Goal: Find specific page/section: Locate a particular part of the current website

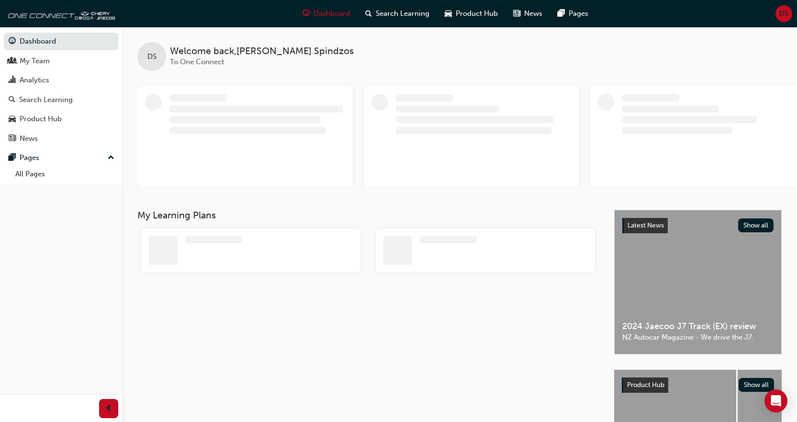
drag, startPoint x: 62, startPoint y: 157, endPoint x: 86, endPoint y: 181, distance: 34.2
click at [62, 157] on div "Pages" at bounding box center [61, 158] width 105 height 12
click at [65, 152] on div "Pages" at bounding box center [61, 158] width 105 height 12
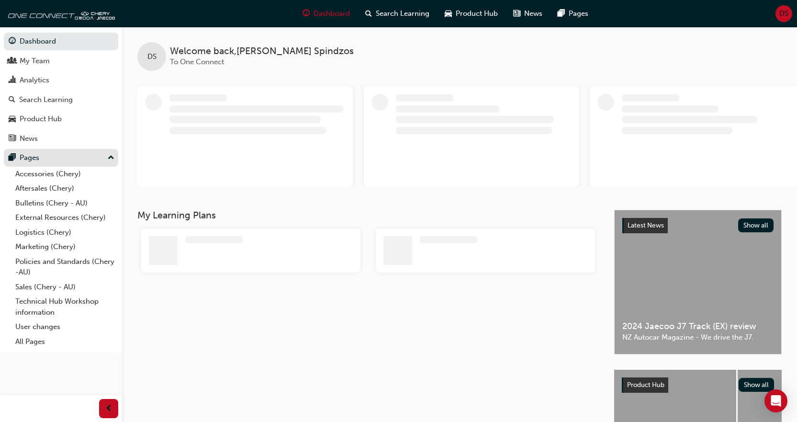
click at [52, 182] on link "Aftersales (Chery)" at bounding box center [64, 188] width 107 height 15
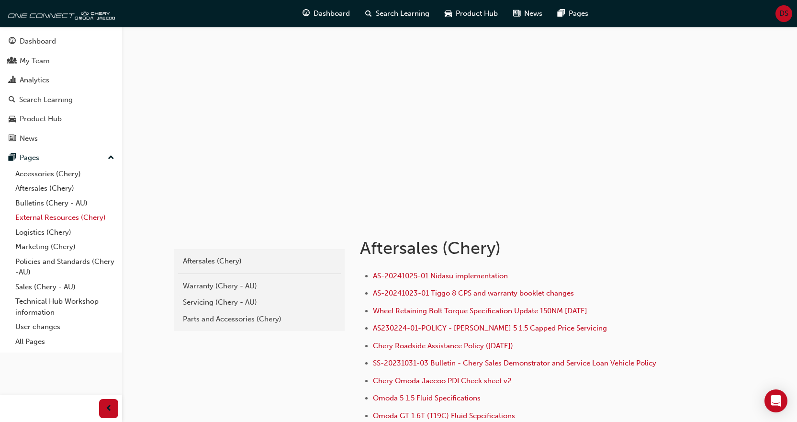
click at [65, 216] on link "External Resources (Chery)" at bounding box center [64, 217] width 107 height 15
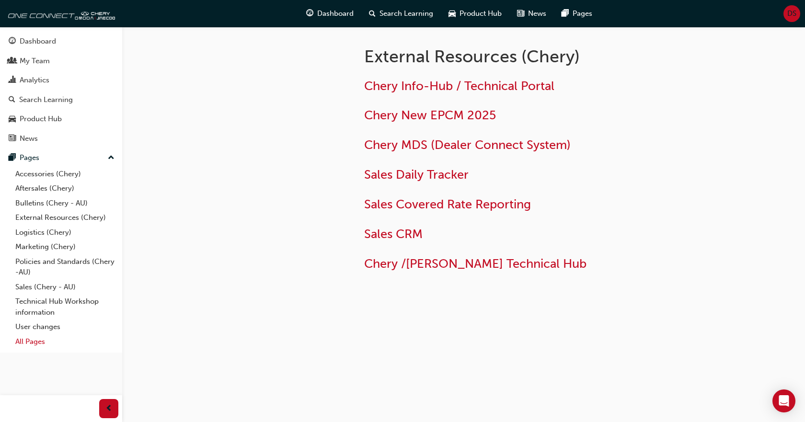
click at [45, 341] on link "All Pages" at bounding box center [64, 341] width 107 height 15
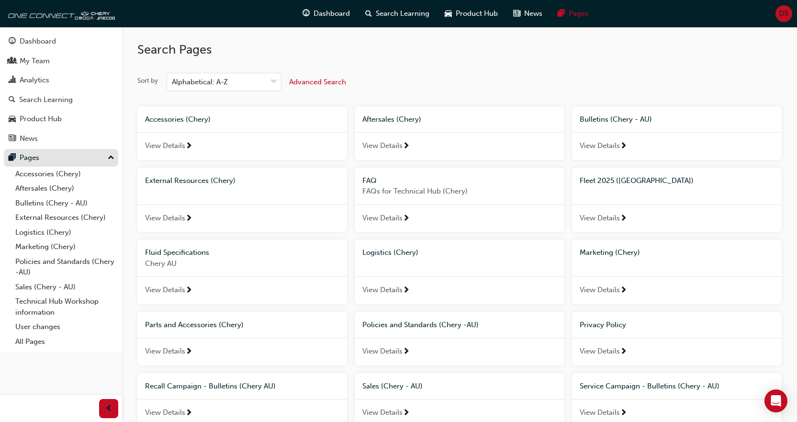
click at [54, 156] on div "Pages" at bounding box center [61, 158] width 105 height 12
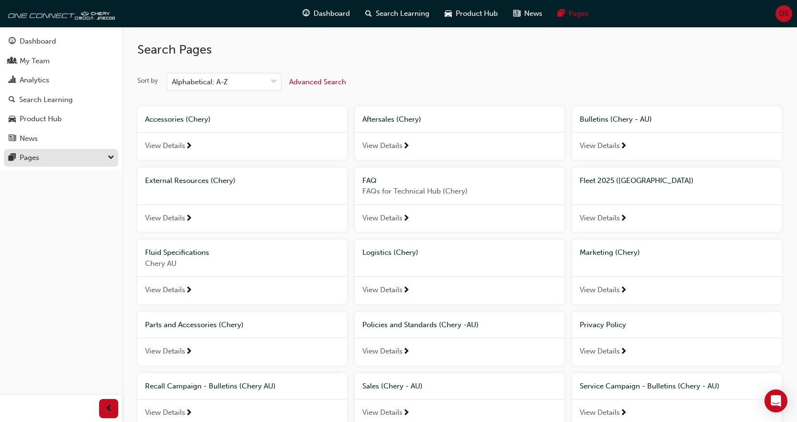
click at [64, 156] on div "Pages" at bounding box center [61, 158] width 105 height 12
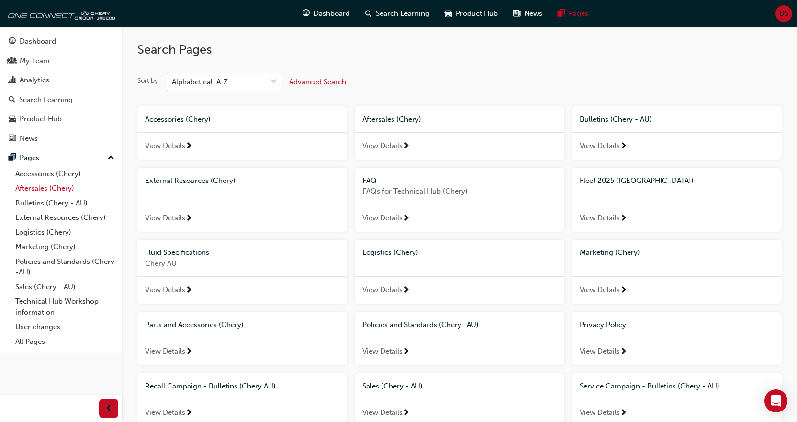
click at [65, 184] on link "Aftersales (Chery)" at bounding box center [64, 188] width 107 height 15
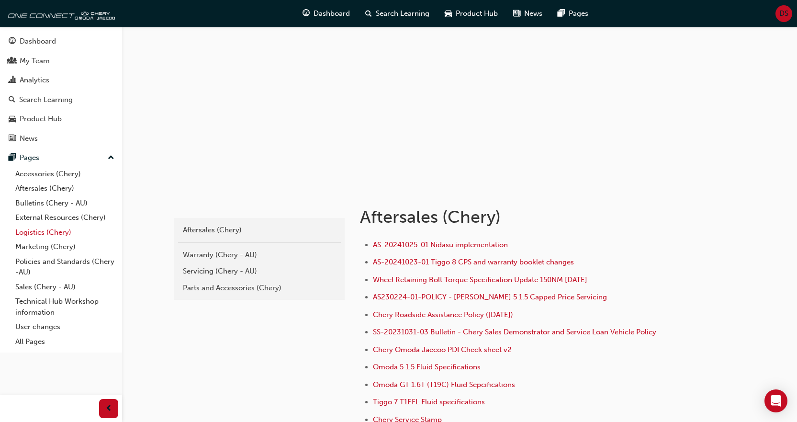
scroll to position [48, 0]
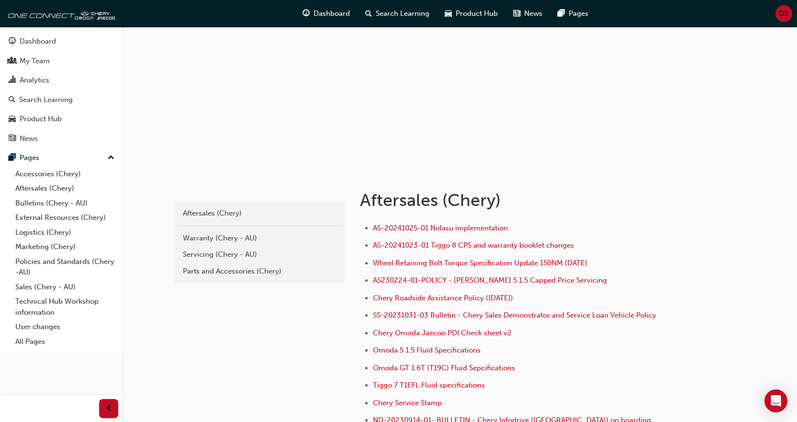
drag, startPoint x: 43, startPoint y: 284, endPoint x: 182, endPoint y: 258, distance: 141.4
click at [43, 284] on link "Sales (Chery - AU)" at bounding box center [64, 287] width 107 height 15
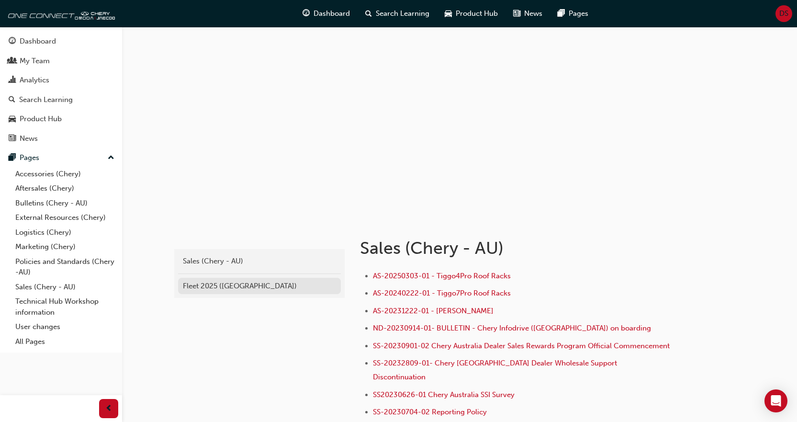
click at [239, 284] on div "Fleet 2025 ([GEOGRAPHIC_DATA])" at bounding box center [259, 286] width 153 height 11
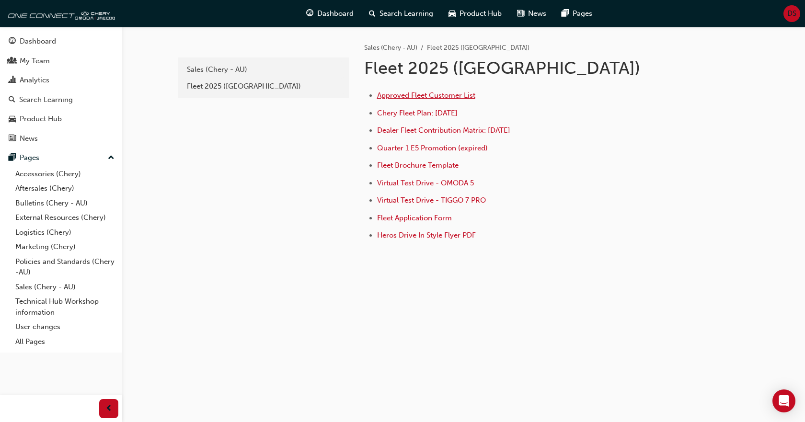
click at [431, 95] on span "Approved Fleet Customer List" at bounding box center [426, 95] width 98 height 9
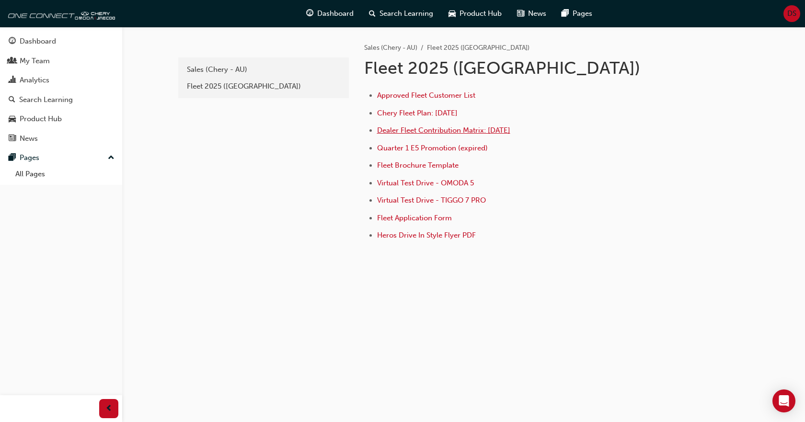
click at [439, 132] on span "Dealer Fleet Contribution Matrix: [DATE]" at bounding box center [443, 130] width 133 height 9
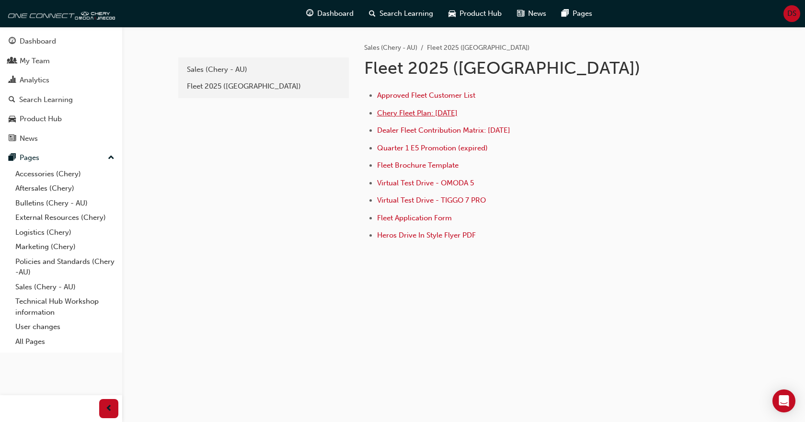
click at [420, 116] on span "Chery Fleet Plan: [DATE]" at bounding box center [417, 113] width 80 height 9
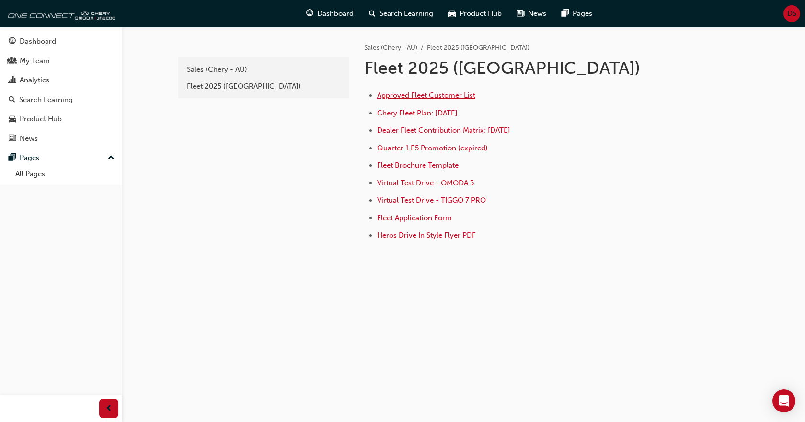
click at [440, 98] on span "Approved Fleet Customer List" at bounding box center [426, 95] width 98 height 9
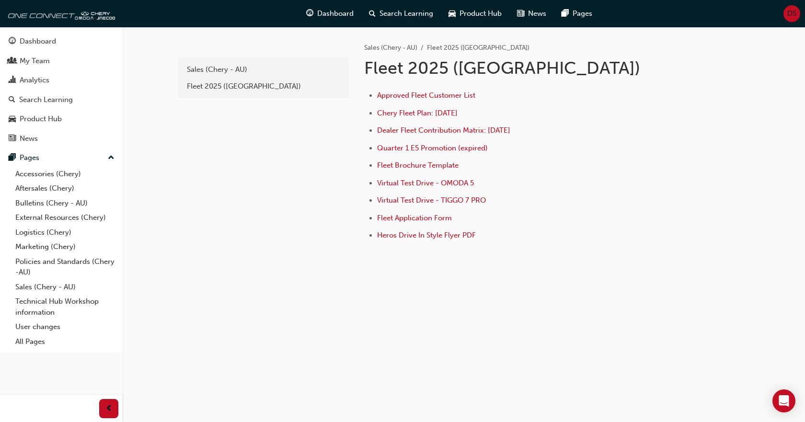
click at [449, 124] on ul "Approved Fleet Customer List Chery Fleet Plan: [DATE] Dealer Fleet Contribution…" at bounding box center [519, 167] width 311 height 154
click at [448, 130] on span "Dealer Fleet Contribution Matrix: [DATE]" at bounding box center [443, 130] width 133 height 9
